Goal: Transaction & Acquisition: Purchase product/service

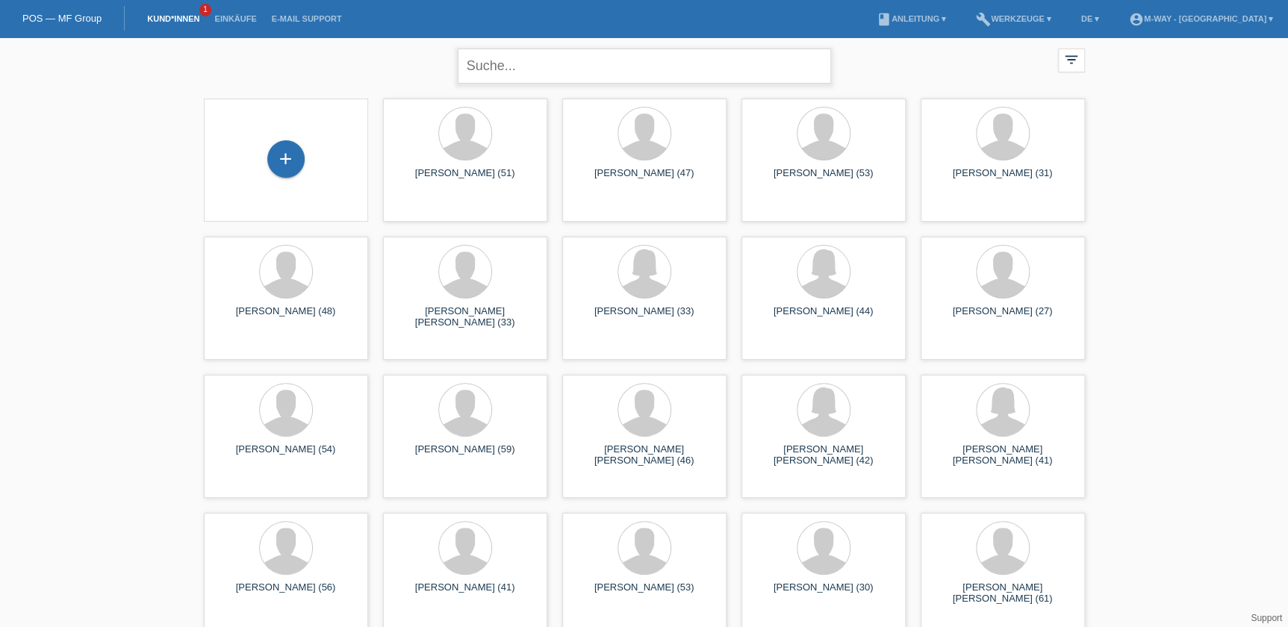
click at [596, 72] on input "text" at bounding box center [644, 66] width 373 height 35
type input "pan martina"
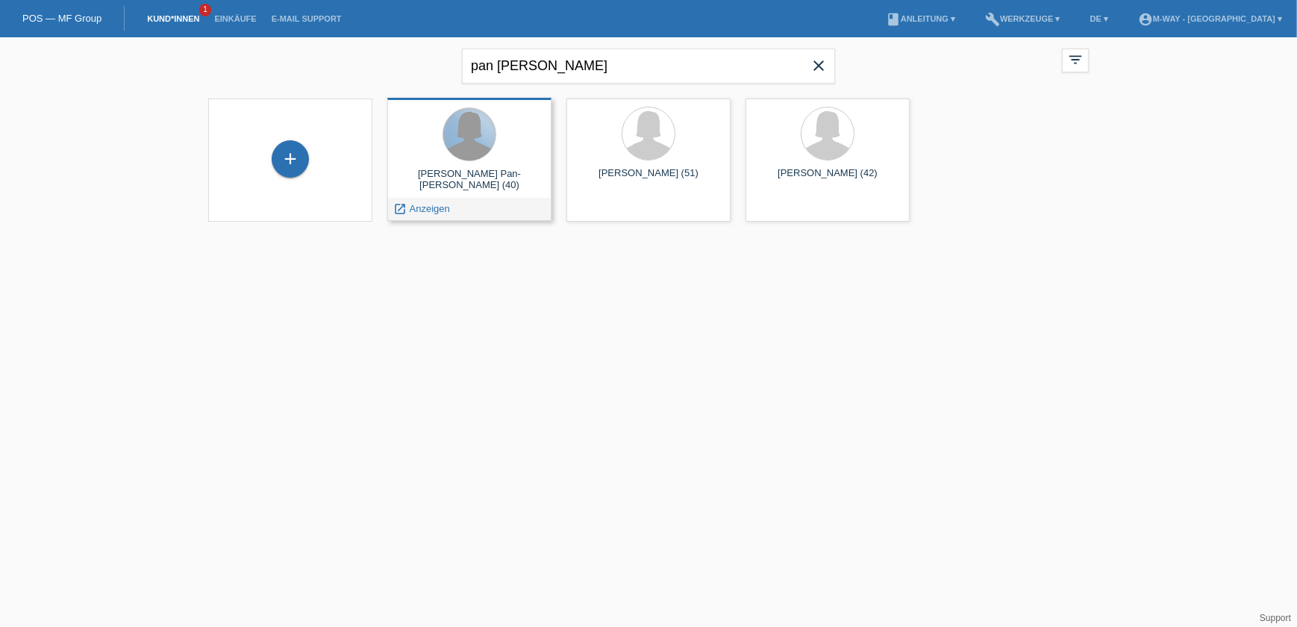
click at [473, 138] on div at bounding box center [469, 134] width 52 height 52
click at [440, 209] on span "Anzeigen" at bounding box center [430, 208] width 40 height 11
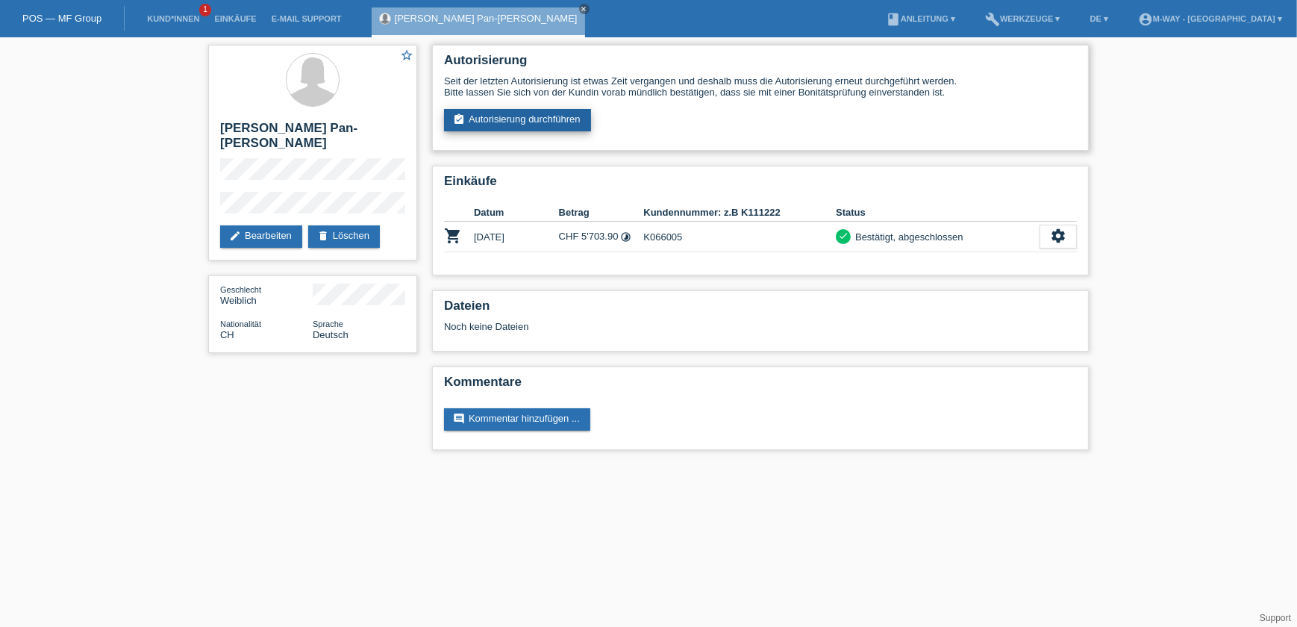
click at [514, 119] on link "assignment_turned_in Autorisierung durchführen" at bounding box center [517, 120] width 147 height 22
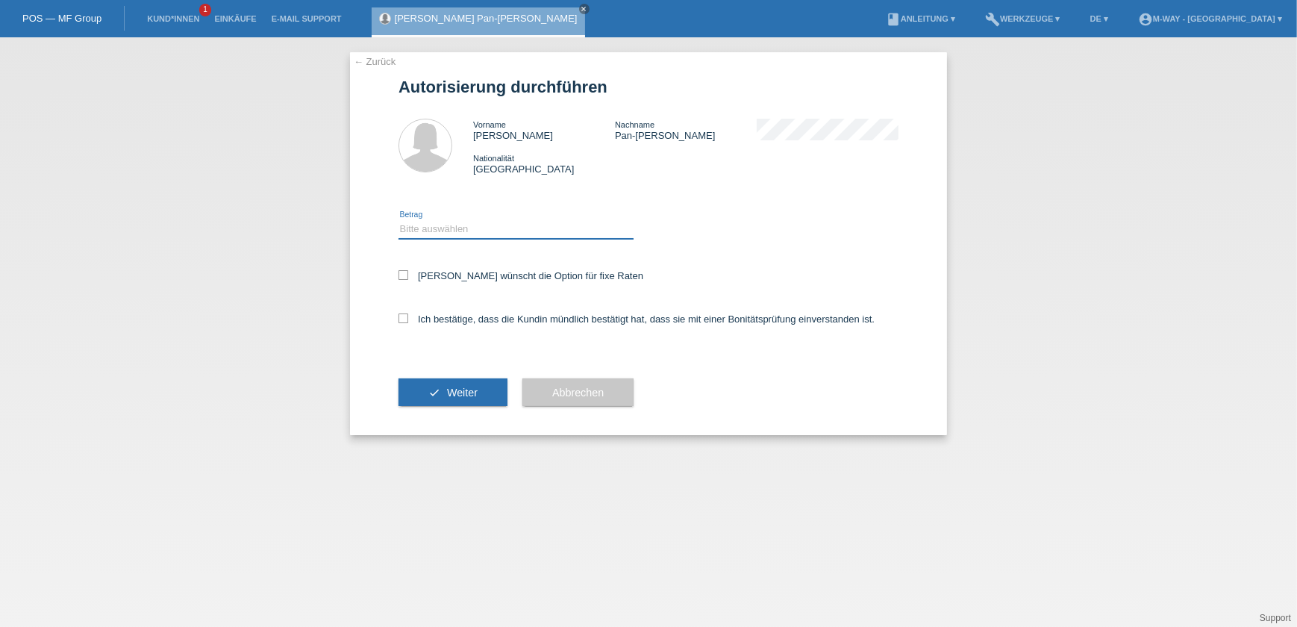
click at [436, 234] on select "Bitte auswählen CHF 1.00 - CHF 499.00 CHF 500.00 - CHF 1'999.00 CHF 2'000.00 - …" at bounding box center [516, 229] width 235 height 18
click at [399, 220] on select "Bitte auswählen CHF 1.00 - CHF 499.00 CHF 500.00 - CHF 1'999.00 CHF 2'000.00 - …" at bounding box center [516, 229] width 235 height 18
click at [450, 285] on div "Kundin wünscht die Option für fixe Raten" at bounding box center [649, 276] width 500 height 43
click at [454, 237] on select "Bitte auswählen CHF 1.00 - CHF 499.00 CHF 500.00 - CHF 1'999.00 CHF 2'000.00 - …" at bounding box center [516, 229] width 235 height 18
select select "3"
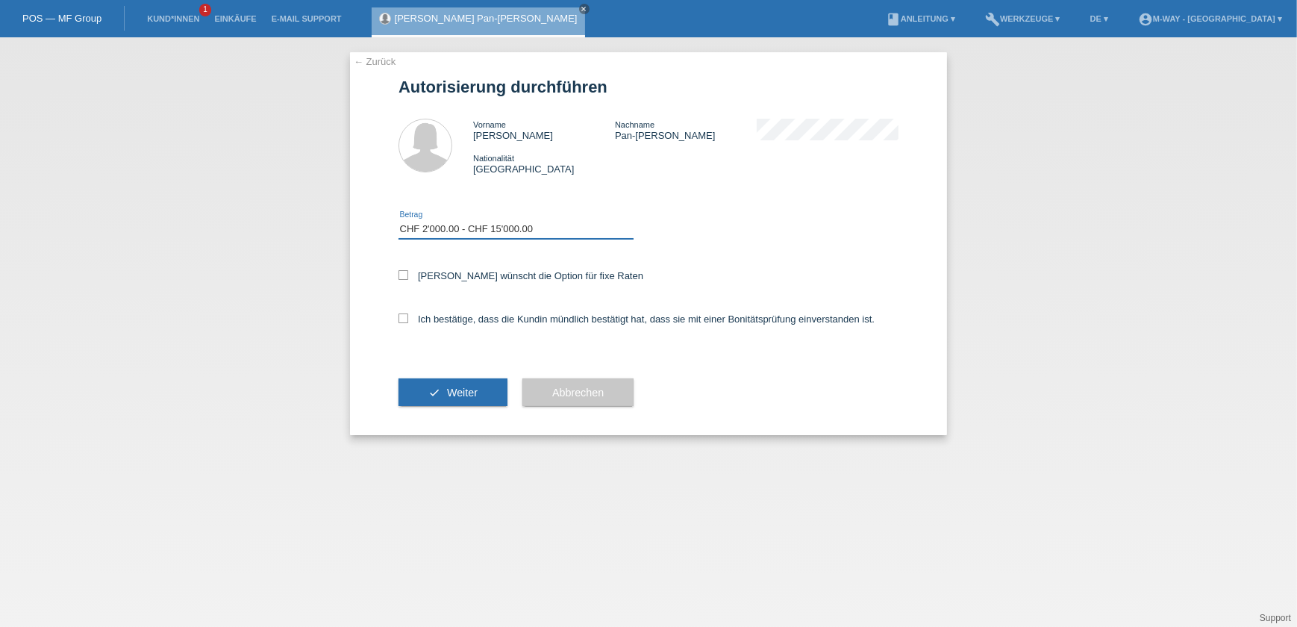
click at [399, 220] on select "Bitte auswählen CHF 1.00 - CHF 499.00 CHF 500.00 - CHF 1'999.00 CHF 2'000.00 - …" at bounding box center [516, 229] width 235 height 18
click at [405, 270] on icon at bounding box center [404, 275] width 10 height 10
click at [405, 270] on input "Kundin wünscht die Option für fixe Raten" at bounding box center [404, 275] width 10 height 10
checkbox input "true"
click at [402, 317] on icon at bounding box center [404, 319] width 10 height 10
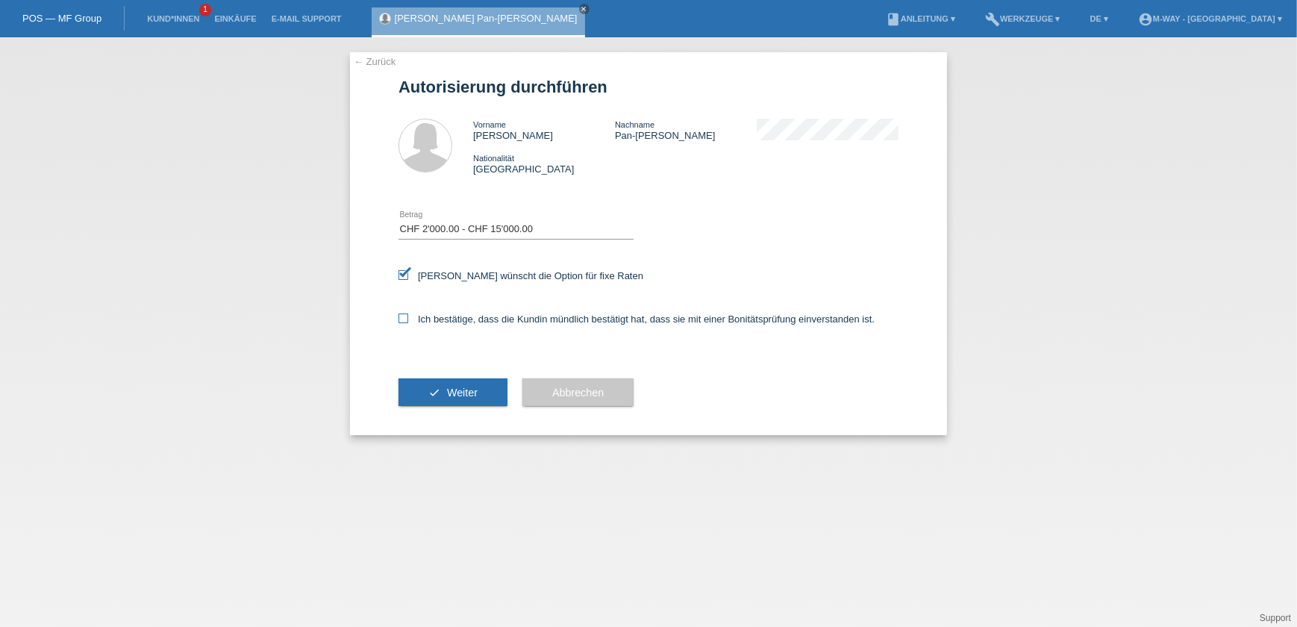
click at [402, 317] on input "Ich bestätige, dass die Kundin mündlich bestätigt hat, dass sie mit einer Bonit…" at bounding box center [404, 319] width 10 height 10
checkbox input "true"
click at [455, 387] on span "Weiter" at bounding box center [462, 393] width 31 height 12
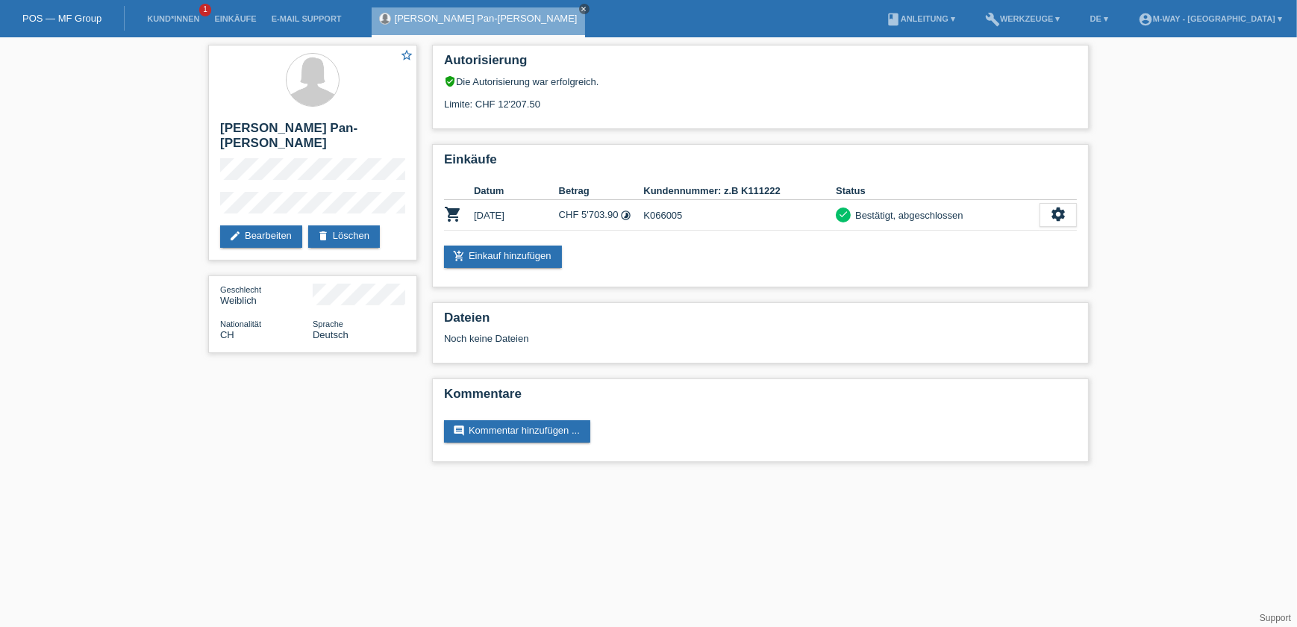
click at [581, 7] on icon "close" at bounding box center [584, 8] width 7 height 7
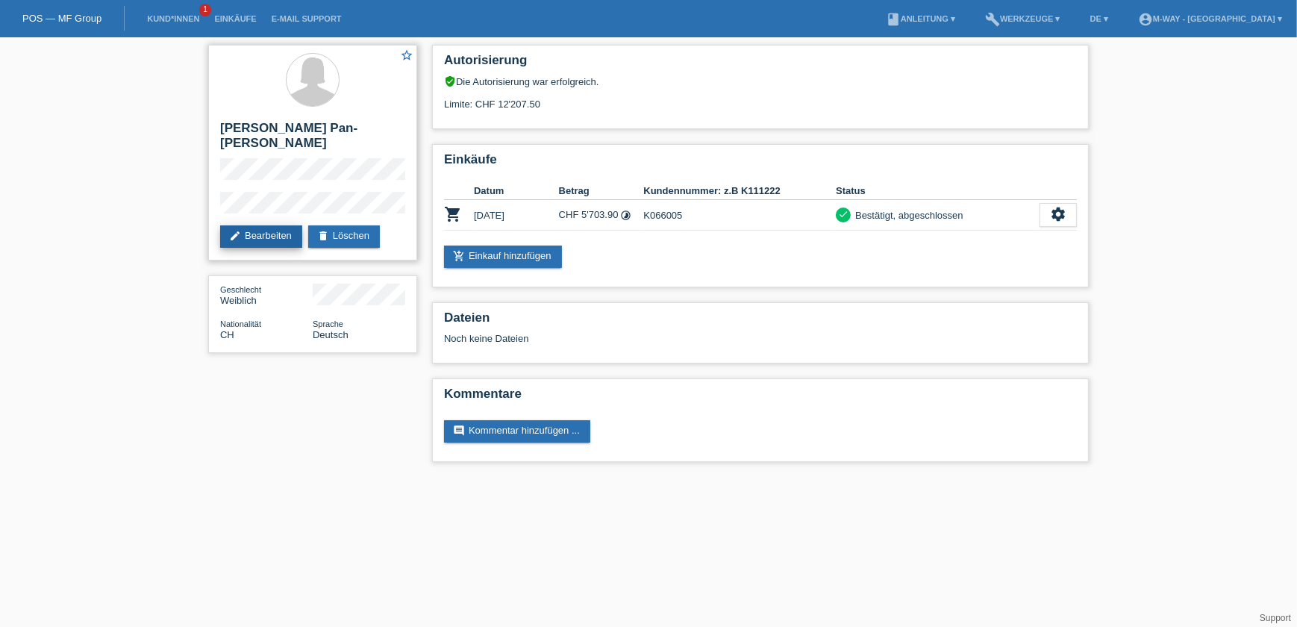
click at [258, 225] on link "edit Bearbeiten" at bounding box center [261, 236] width 82 height 22
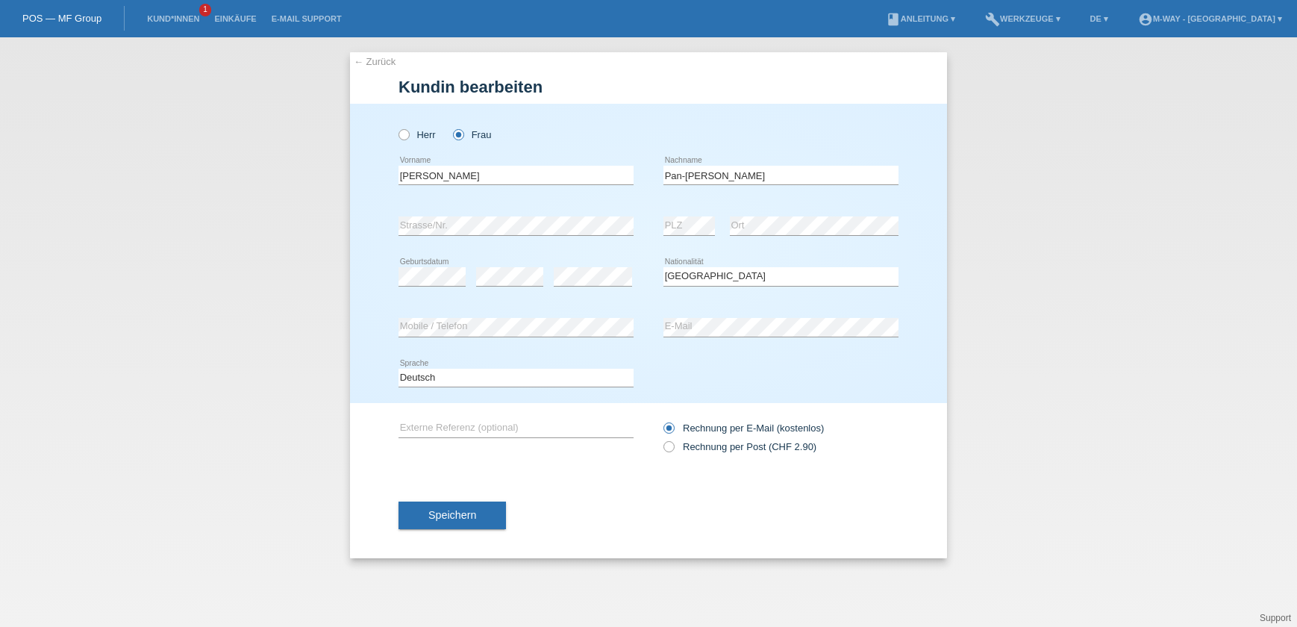
select select "CH"
click at [373, 225] on div "[PERSON_NAME] Frau [PERSON_NAME] error Vorname C" at bounding box center [648, 253] width 597 height 299
click at [470, 514] on span "Speichern" at bounding box center [452, 515] width 48 height 12
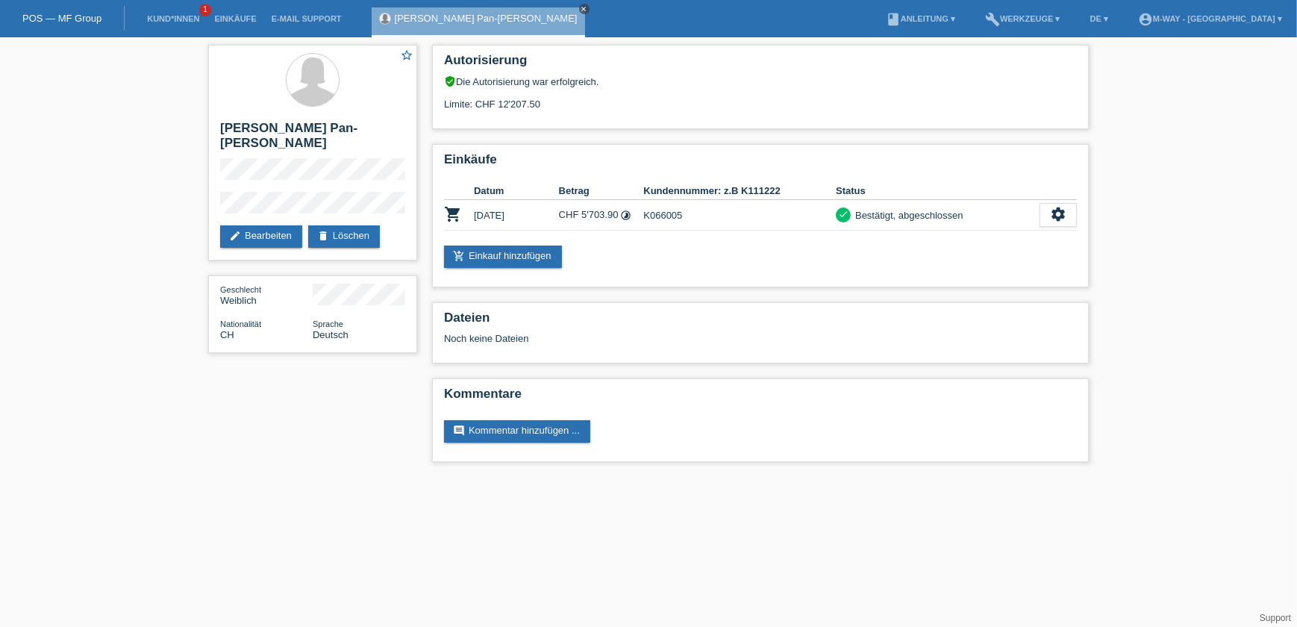
click at [581, 7] on icon "close" at bounding box center [584, 8] width 7 height 7
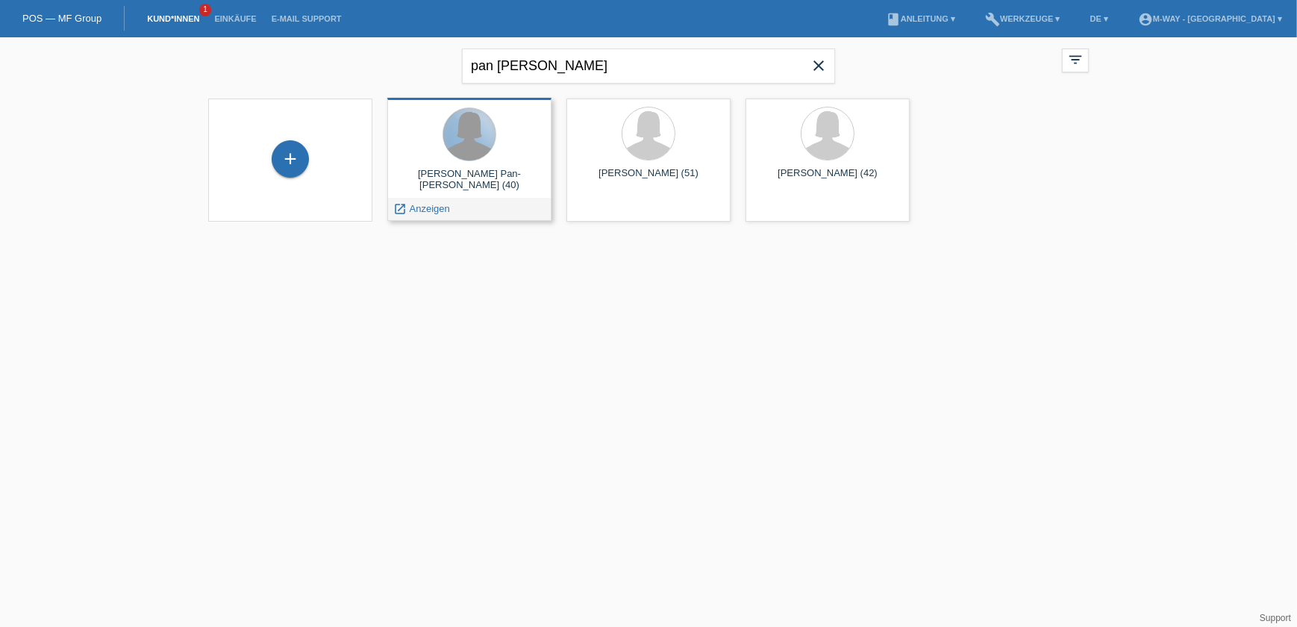
click at [452, 146] on div at bounding box center [469, 134] width 52 height 52
click at [438, 203] on span "Anzeigen" at bounding box center [430, 208] width 40 height 11
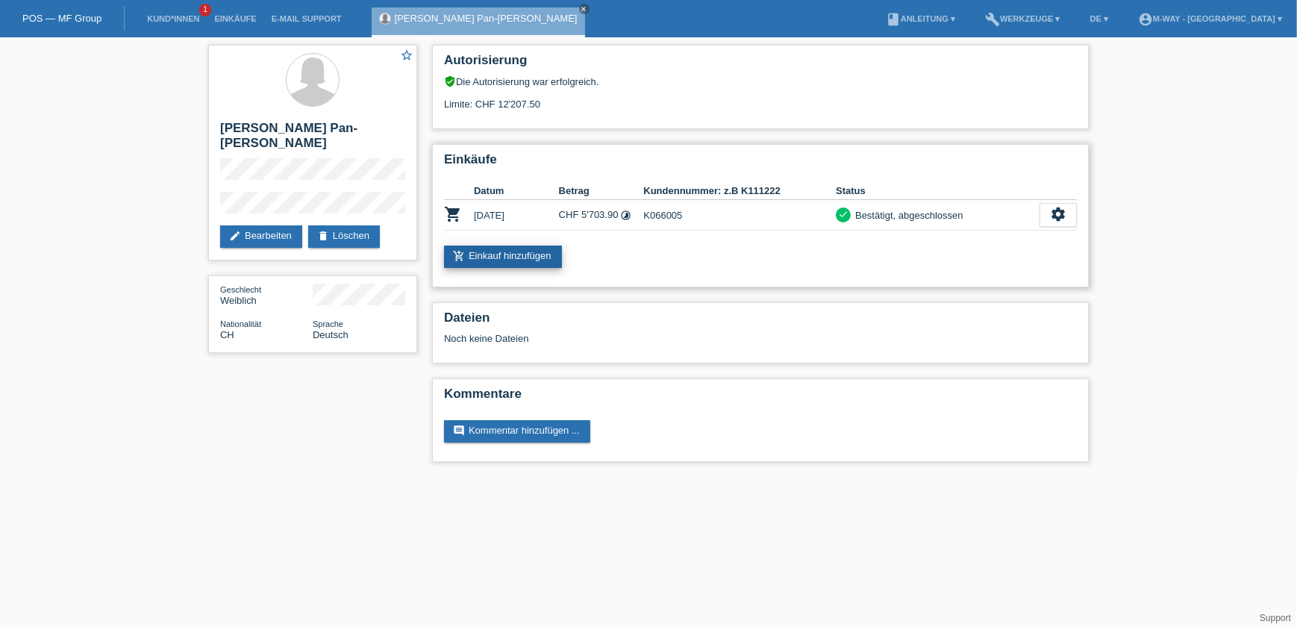
click at [484, 248] on link "add_shopping_cart Einkauf hinzufügen" at bounding box center [503, 257] width 118 height 22
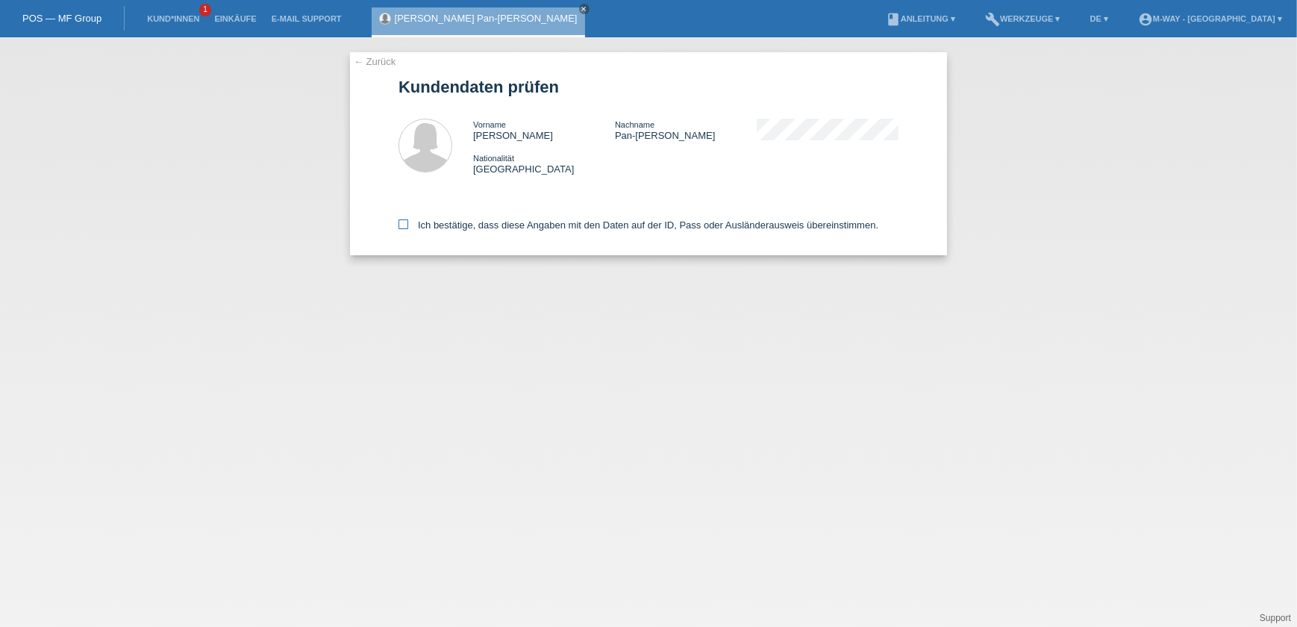
click at [404, 220] on icon at bounding box center [404, 224] width 10 height 10
click at [404, 220] on input "Ich bestätige, dass diese Angaben mit den Daten auf der ID, Pass oder Ausländer…" at bounding box center [404, 224] width 10 height 10
checkbox input "true"
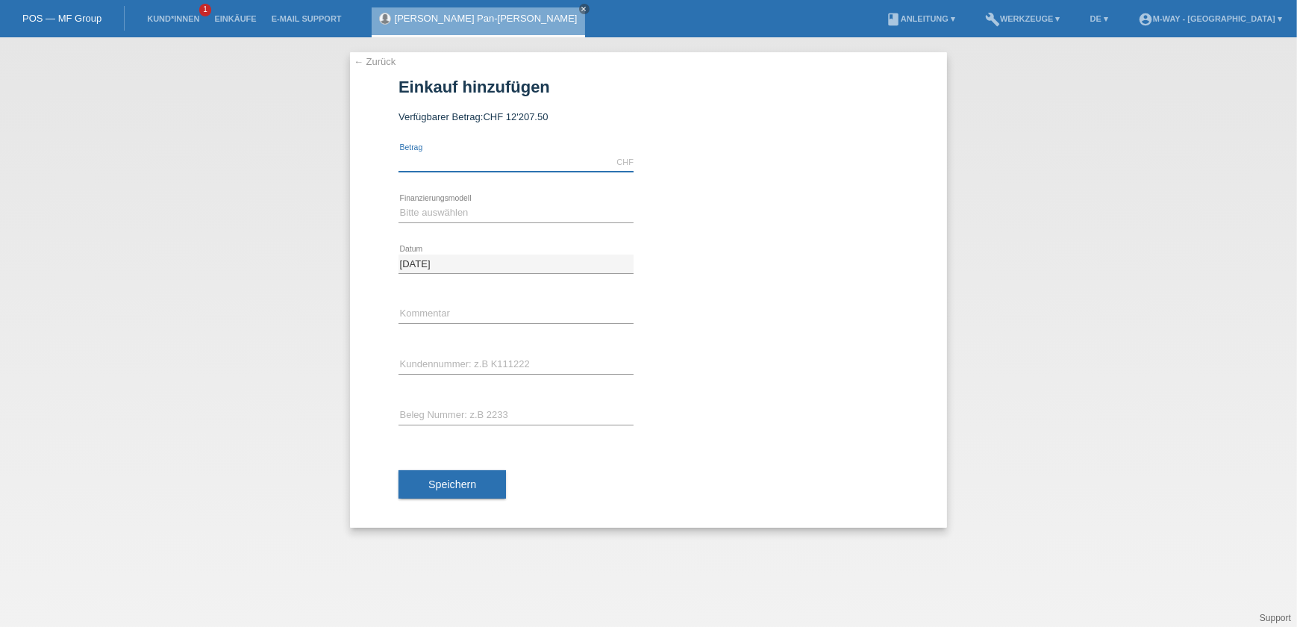
click at [436, 164] on input "text" at bounding box center [516, 162] width 235 height 19
type input "3399.00"
click at [420, 213] on select "Bitte auswählen Fixe Raten Kauf auf Rechnung mit Teilzahlungsoption" at bounding box center [516, 213] width 235 height 18
select select "77"
click at [399, 204] on select "Bitte auswählen Fixe Raten Kauf auf Rechnung mit Teilzahlungsoption" at bounding box center [516, 213] width 235 height 18
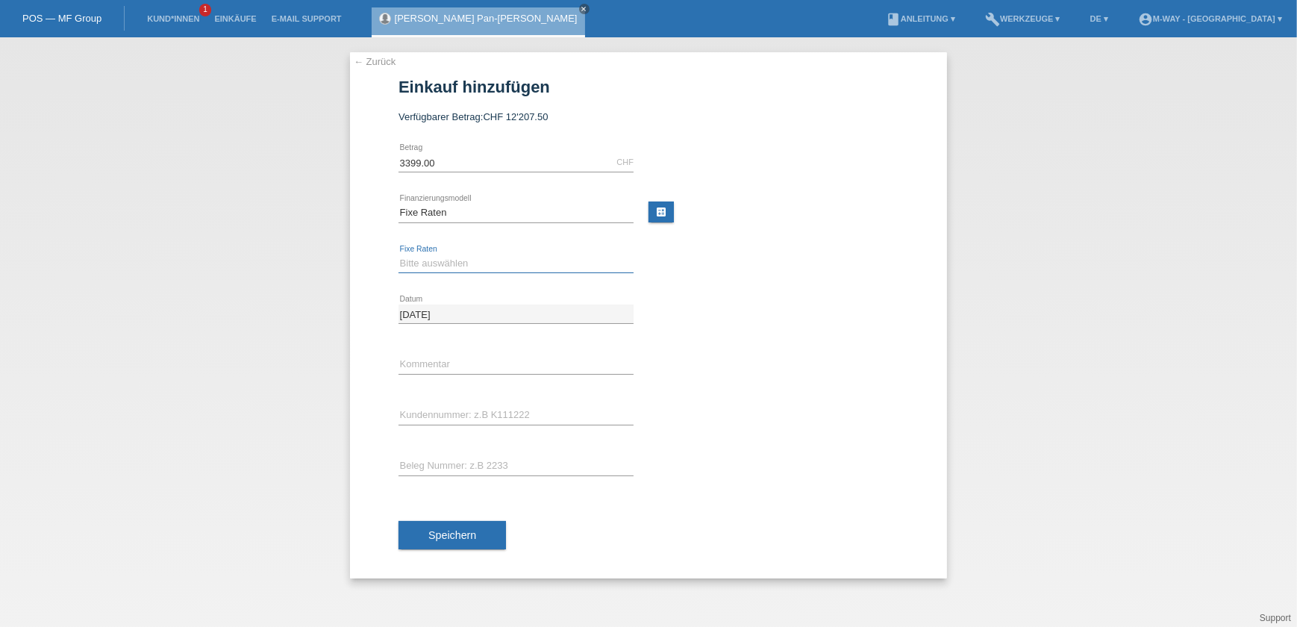
click at [441, 265] on select "Bitte auswählen 4 Raten 5 Raten 6 Raten 7 Raten 8 Raten 9 Raten 10 Raten 11 Rat…" at bounding box center [516, 264] width 235 height 18
select select "202"
click at [399, 255] on select "Bitte auswählen 4 Raten 5 Raten 6 Raten 7 Raten 8 Raten 9 Raten 10 Raten 11 Rat…" at bounding box center [516, 264] width 235 height 18
click at [477, 367] on input "text" at bounding box center [516, 364] width 235 height 19
click at [463, 413] on input "text" at bounding box center [516, 415] width 235 height 19
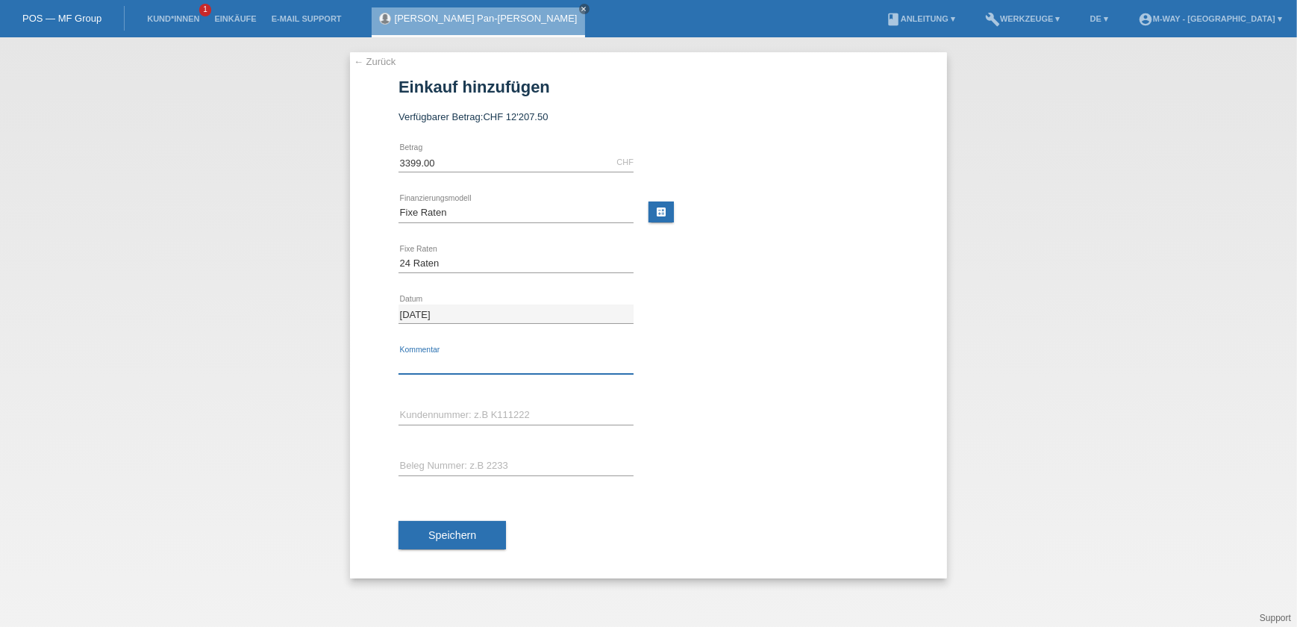
click at [449, 362] on input "text" at bounding box center [516, 364] width 235 height 19
type input "Beleg NR.68041/6"
click at [508, 417] on input "text" at bounding box center [516, 415] width 235 height 19
type input "K066050"
click at [517, 467] on input "text" at bounding box center [516, 466] width 235 height 19
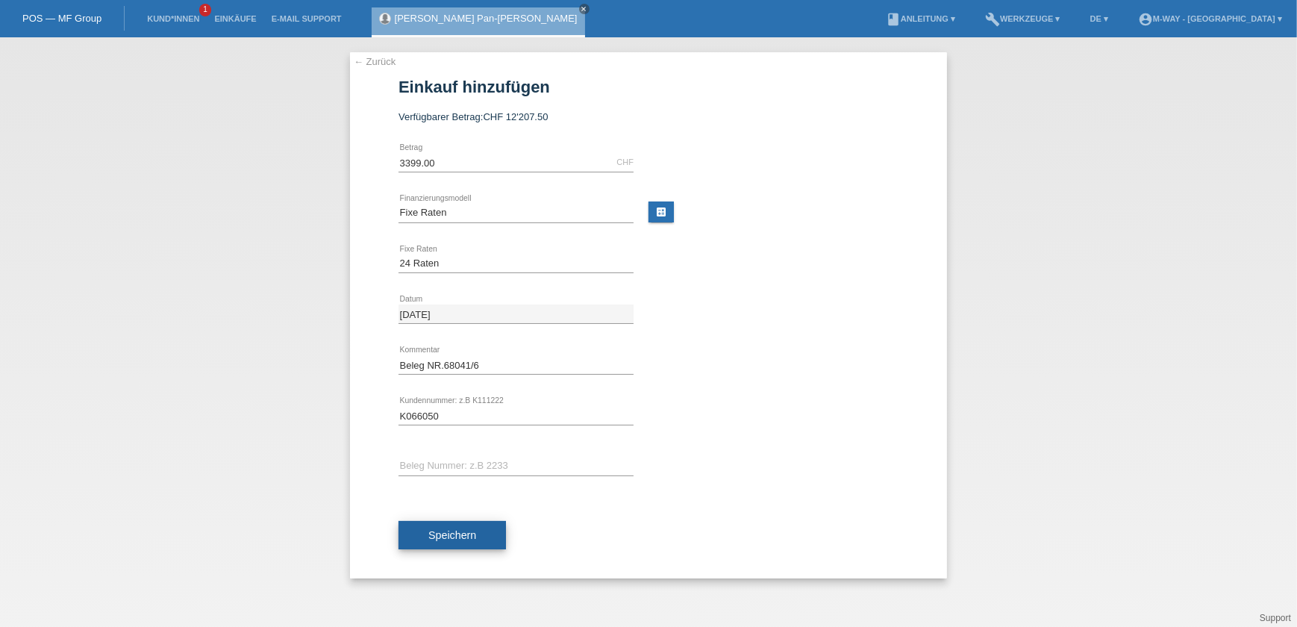
click at [465, 531] on span "Speichern" at bounding box center [452, 535] width 48 height 12
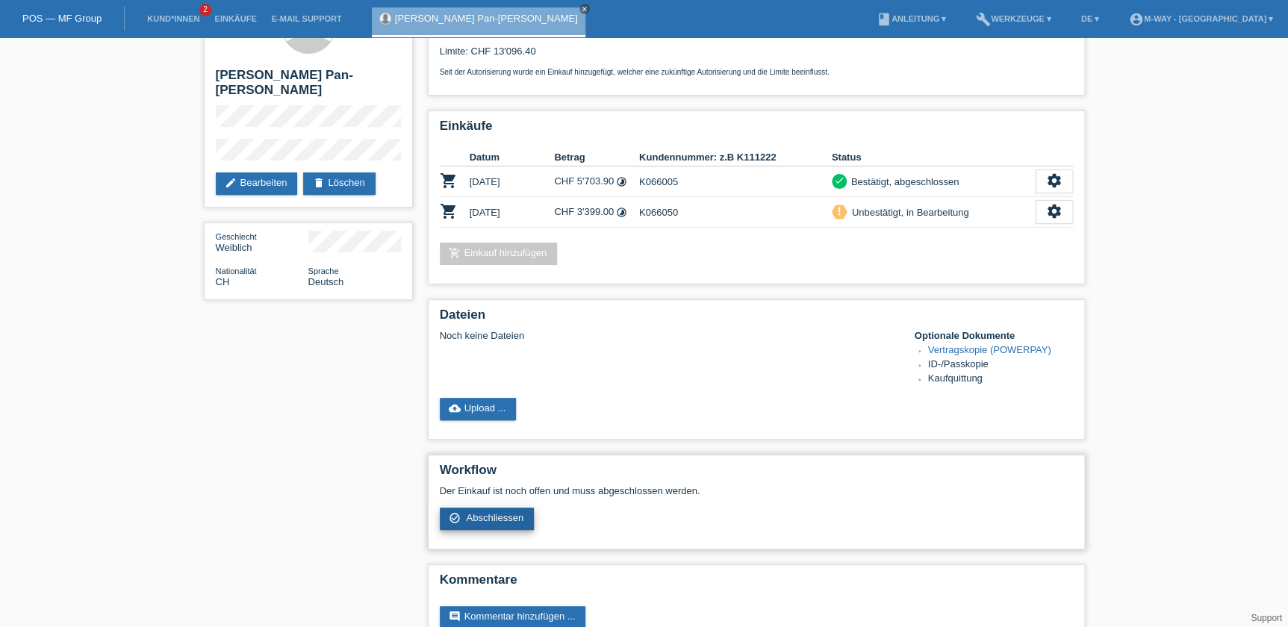
scroll to position [67, 0]
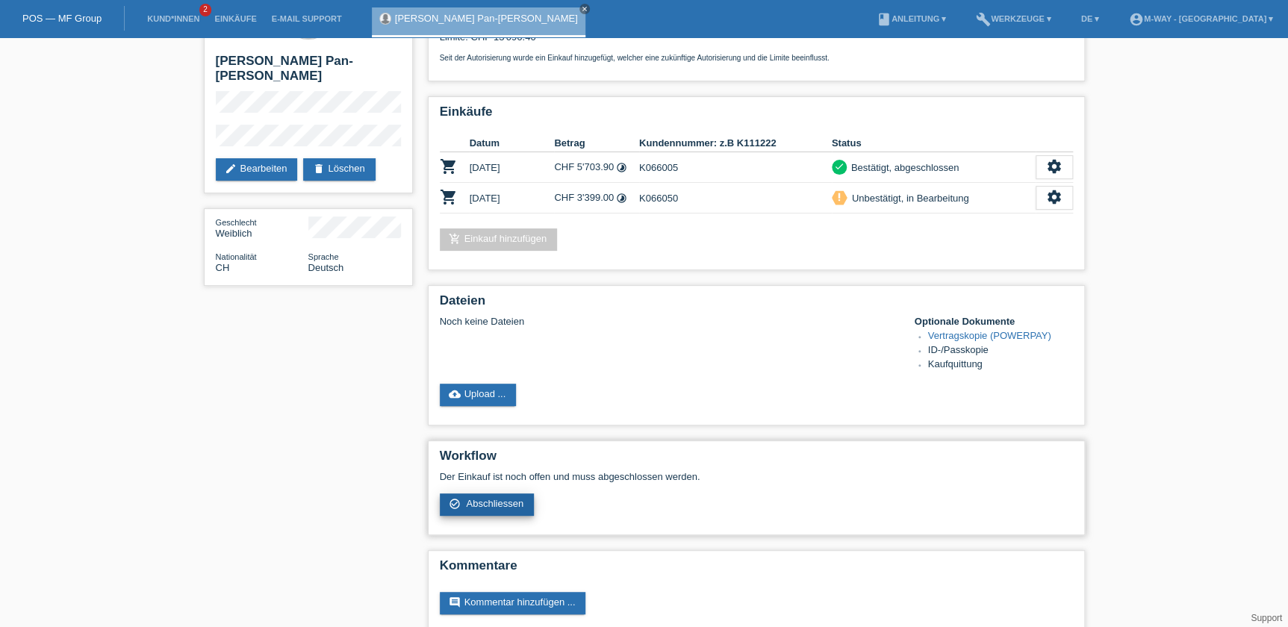
click at [480, 498] on span "Abschliessen" at bounding box center [494, 503] width 57 height 11
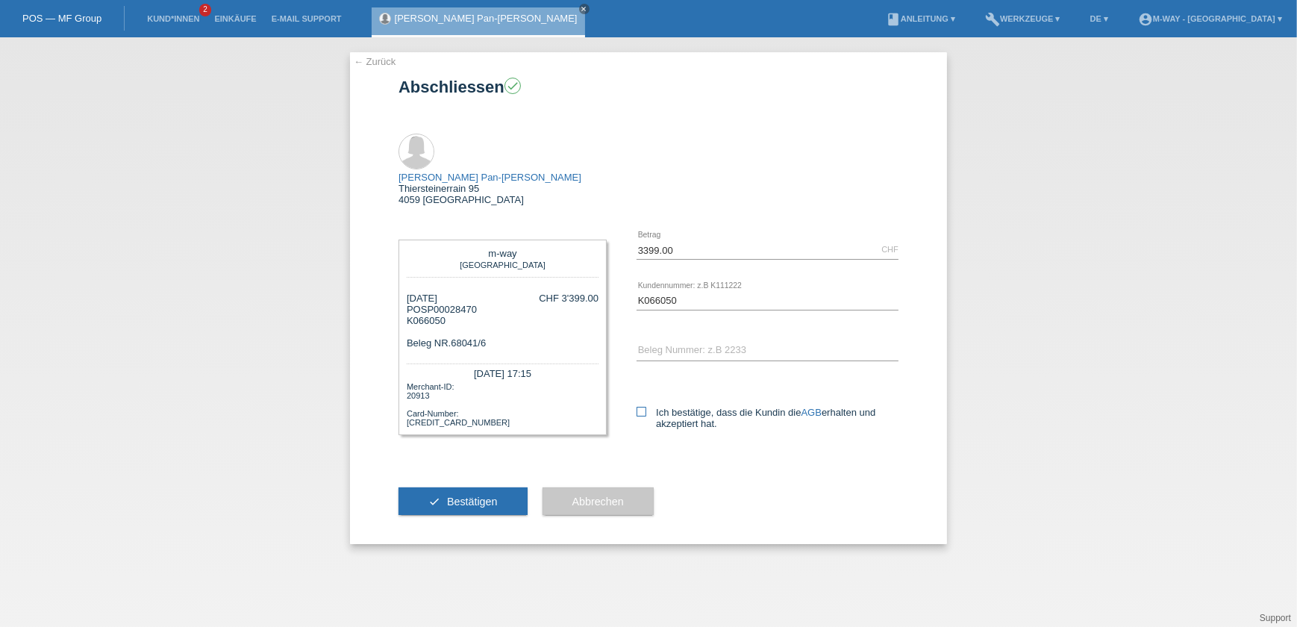
click at [642, 407] on icon at bounding box center [642, 412] width 10 height 10
click at [642, 407] on input "Ich bestätige, dass die Kundin die AGB erhalten und akzeptiert hat." at bounding box center [642, 412] width 10 height 10
checkbox input "true"
click at [722, 342] on input "text" at bounding box center [768, 351] width 262 height 19
type input "68041/6"
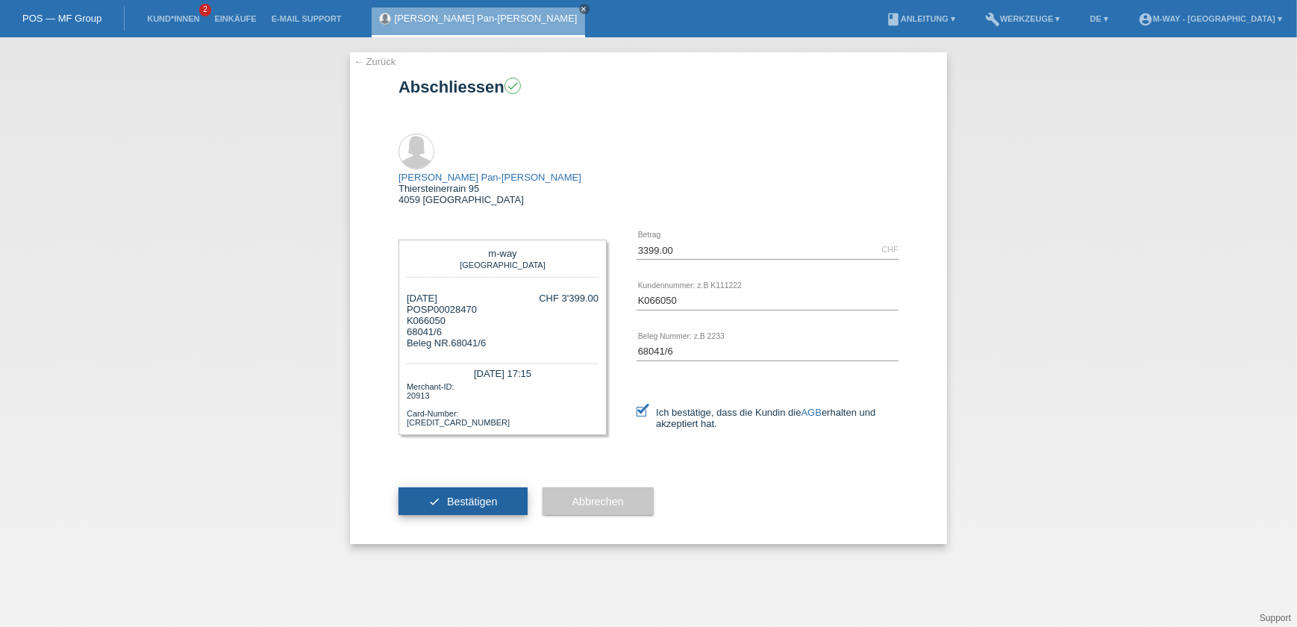
click at [452, 496] on span "Bestätigen" at bounding box center [472, 502] width 51 height 12
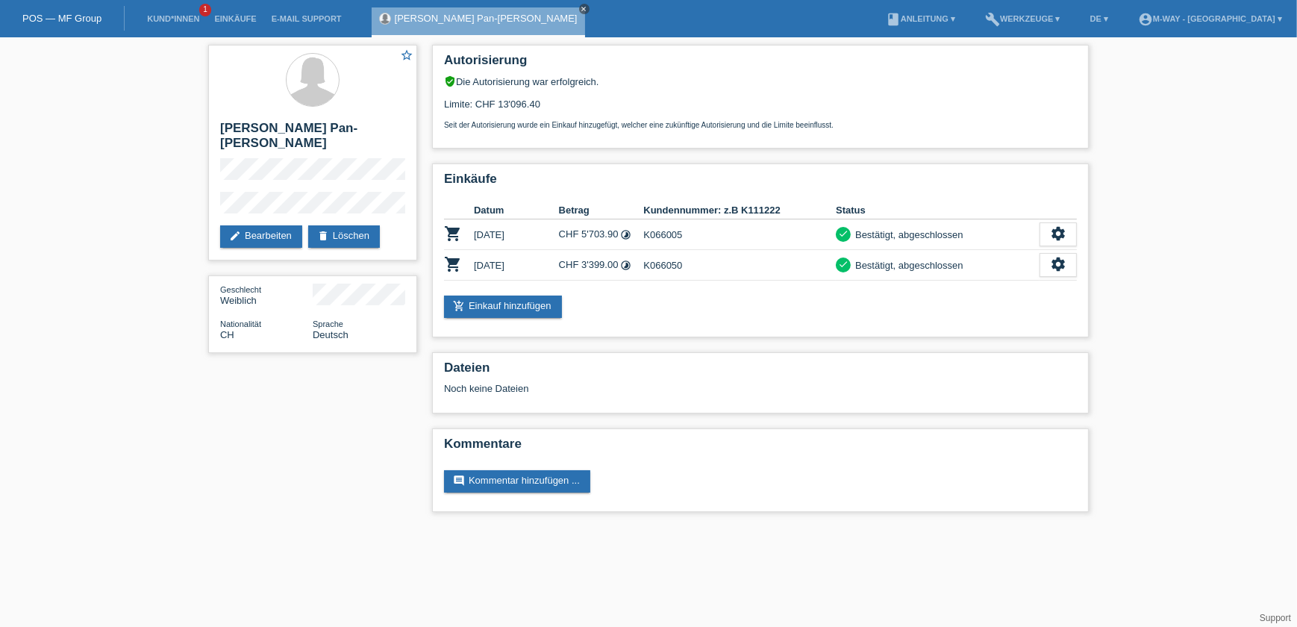
click at [581, 7] on icon "close" at bounding box center [584, 8] width 7 height 7
